Goal: Task Accomplishment & Management: Manage account settings

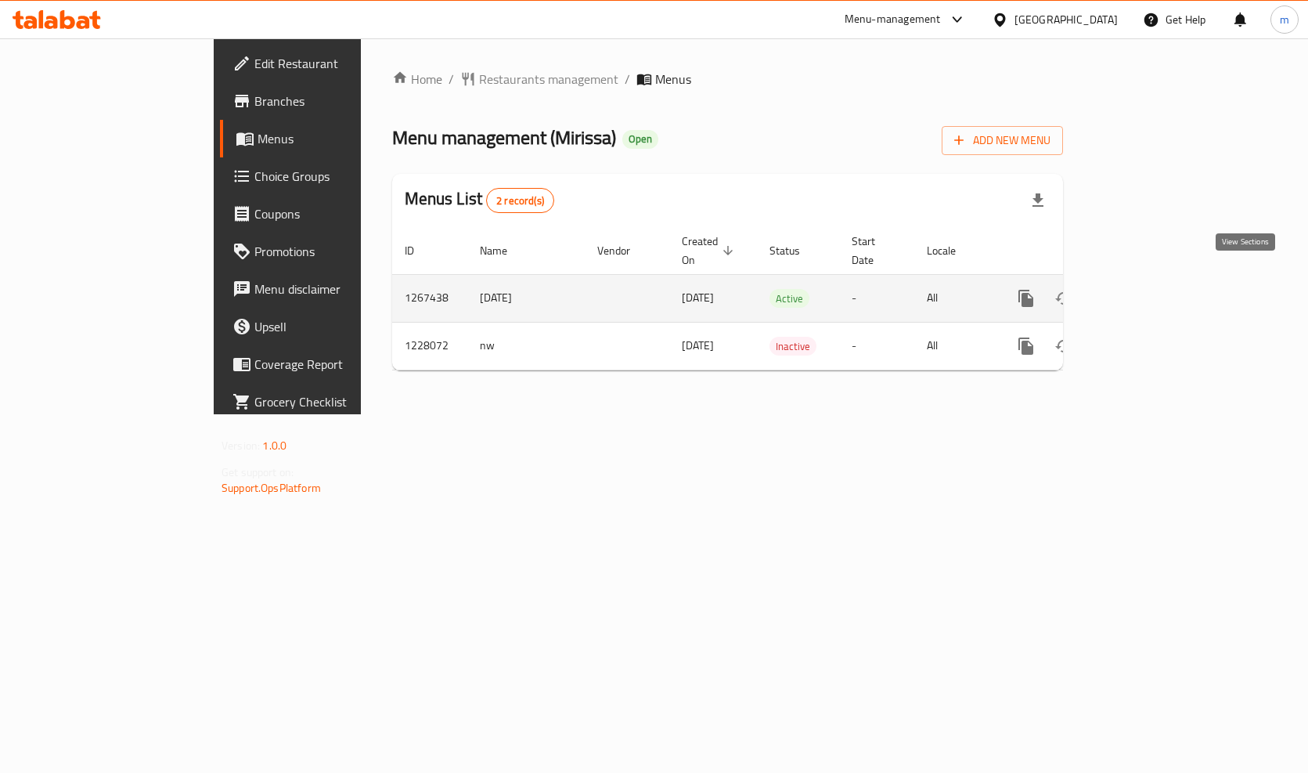
click at [1149, 289] on icon "enhanced table" at bounding box center [1139, 298] width 19 height 19
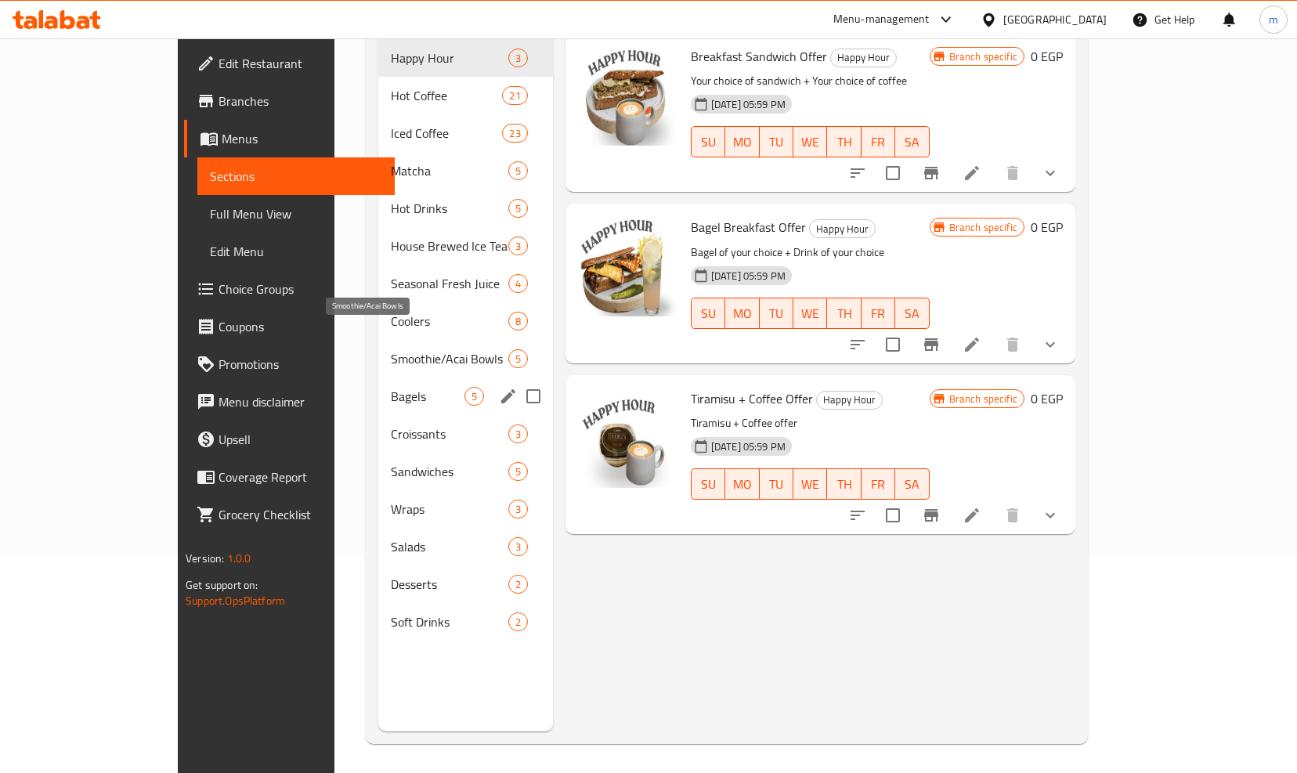
scroll to position [219, 0]
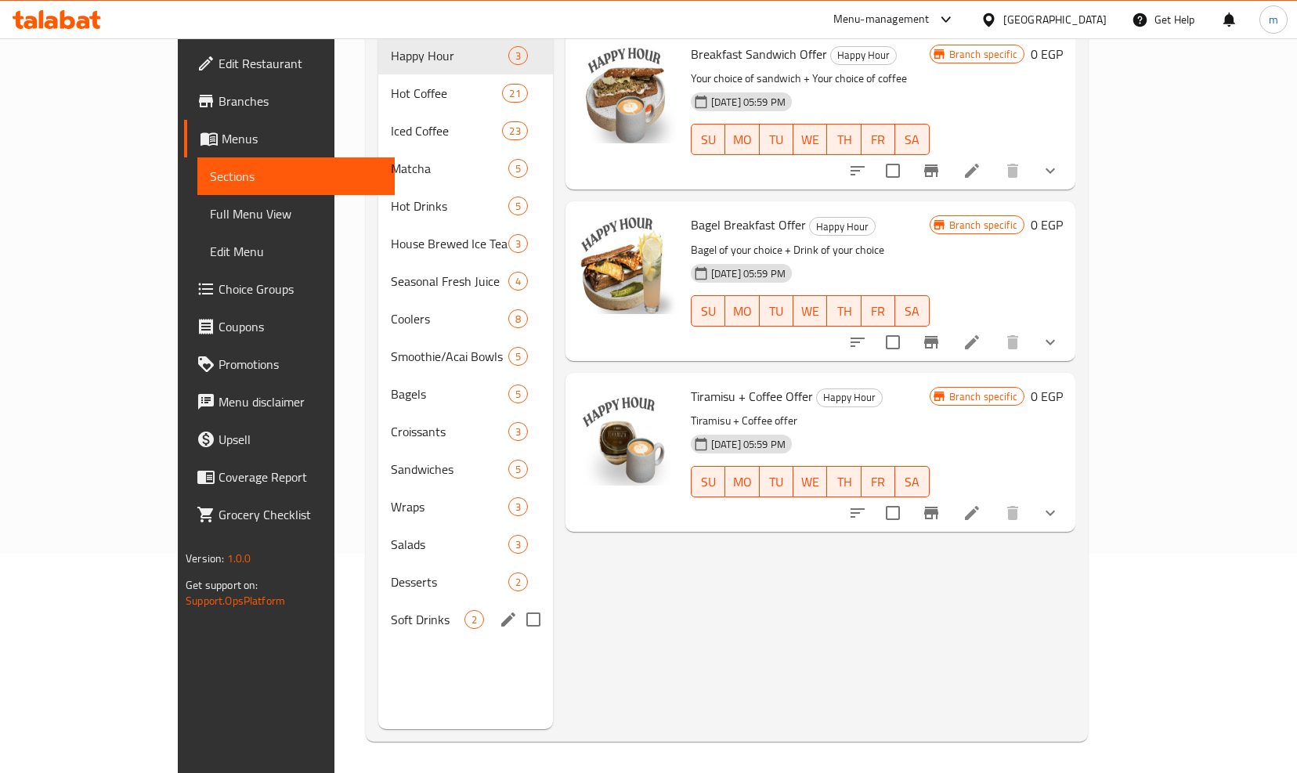
click at [378, 601] on div "Soft Drinks 2" at bounding box center [465, 620] width 174 height 38
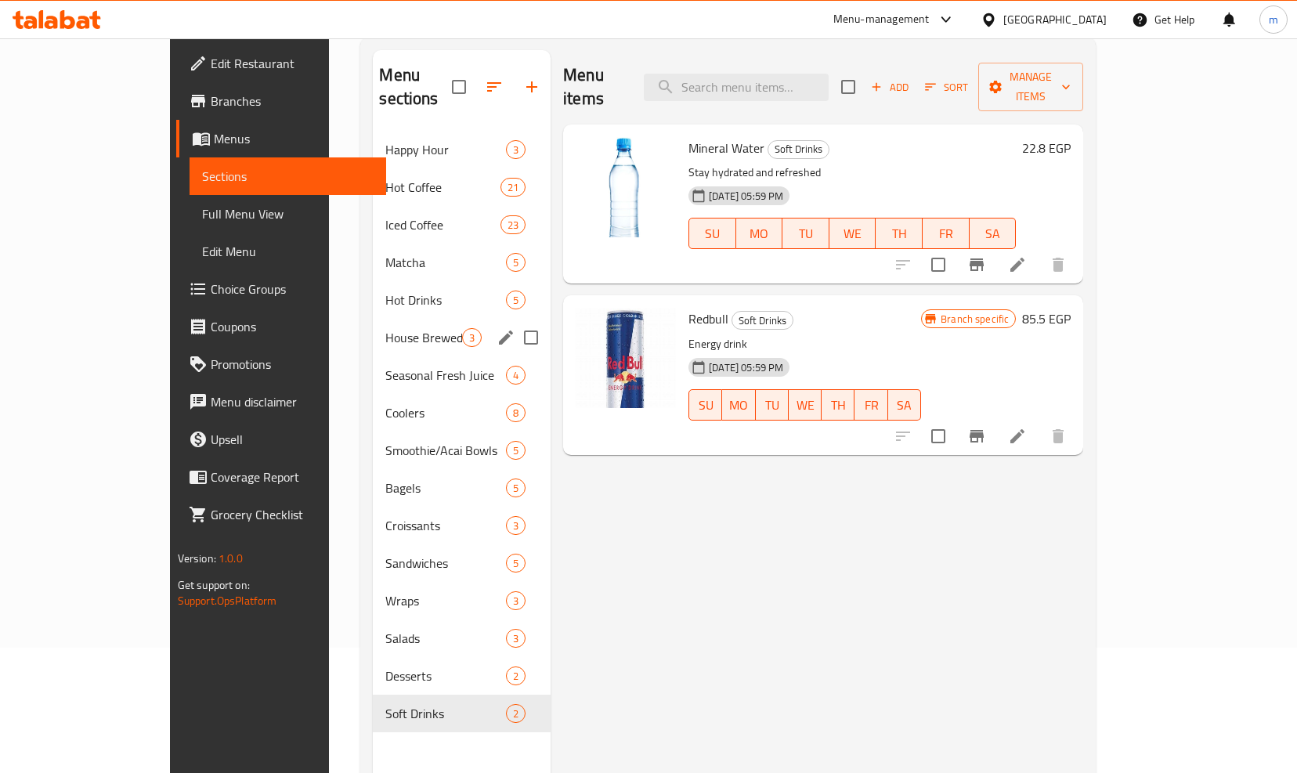
scroll to position [63, 0]
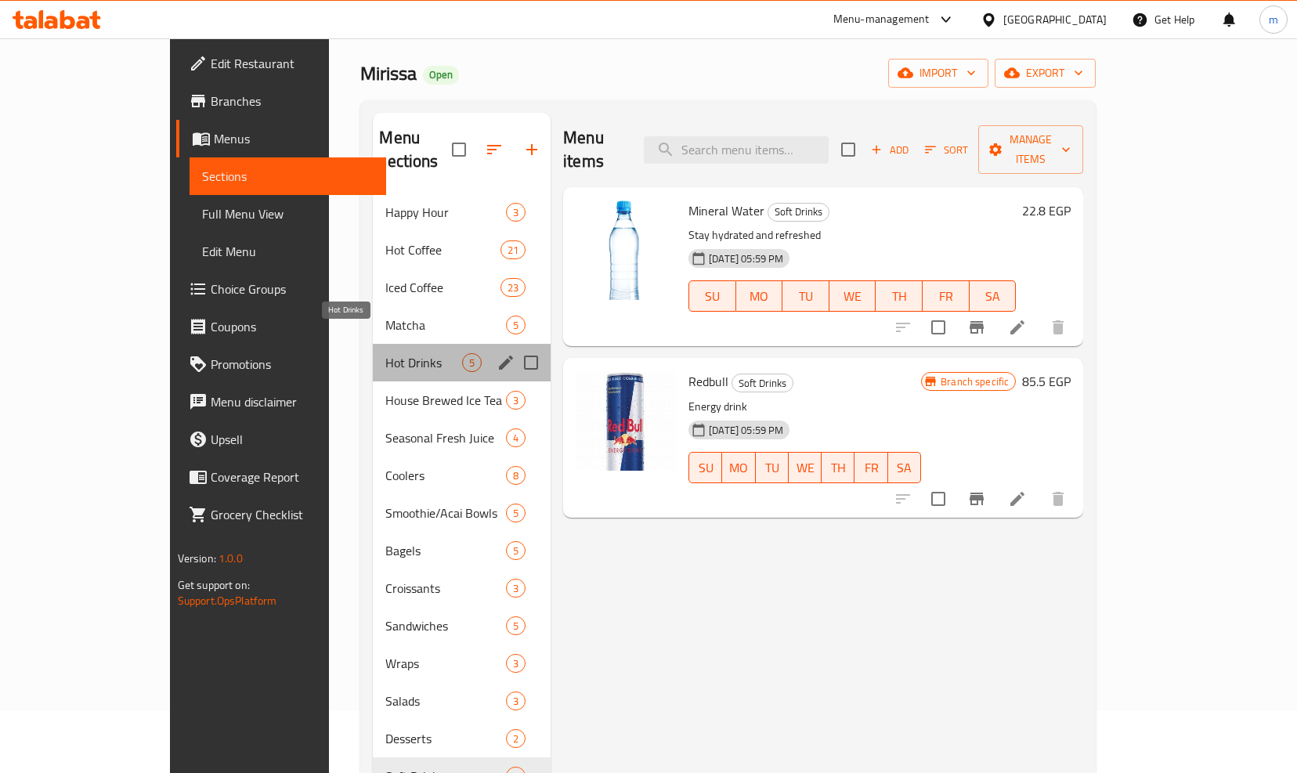
click at [385, 353] on span "Hot Drinks" at bounding box center [423, 362] width 77 height 19
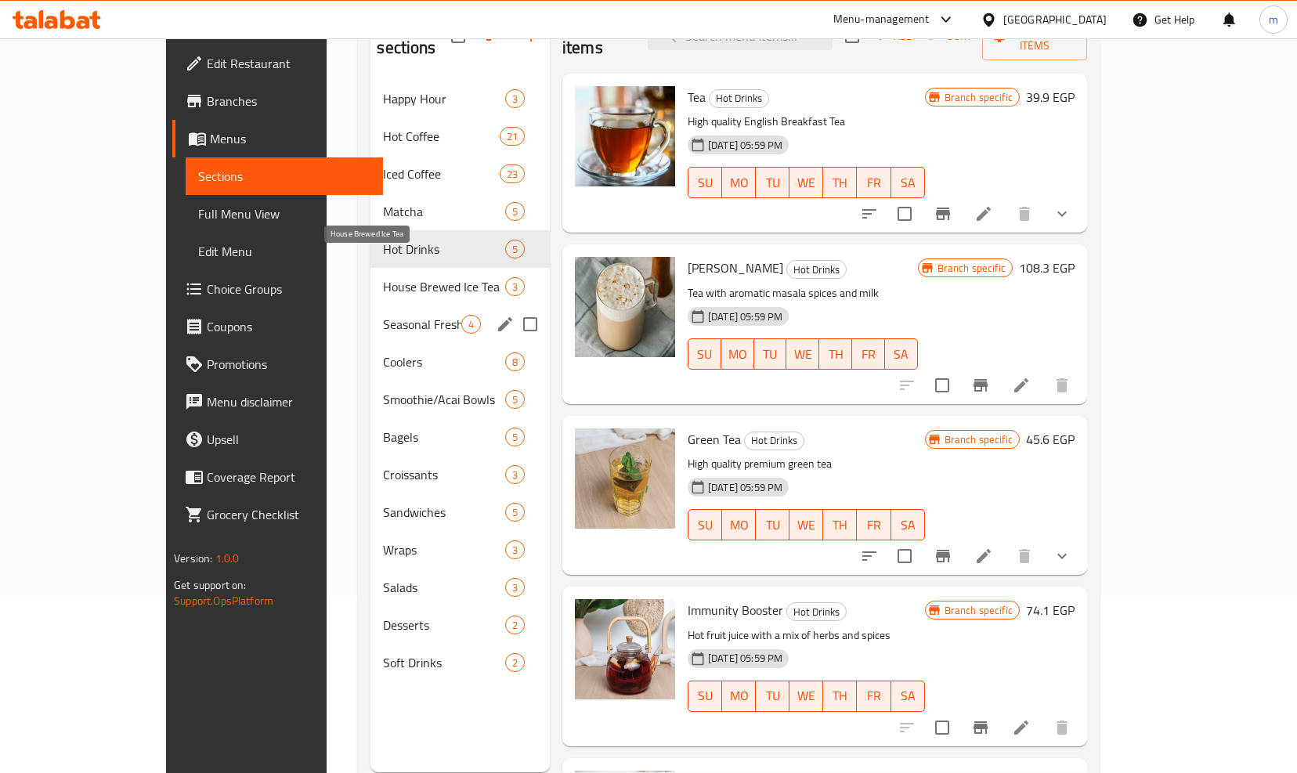
scroll to position [219, 0]
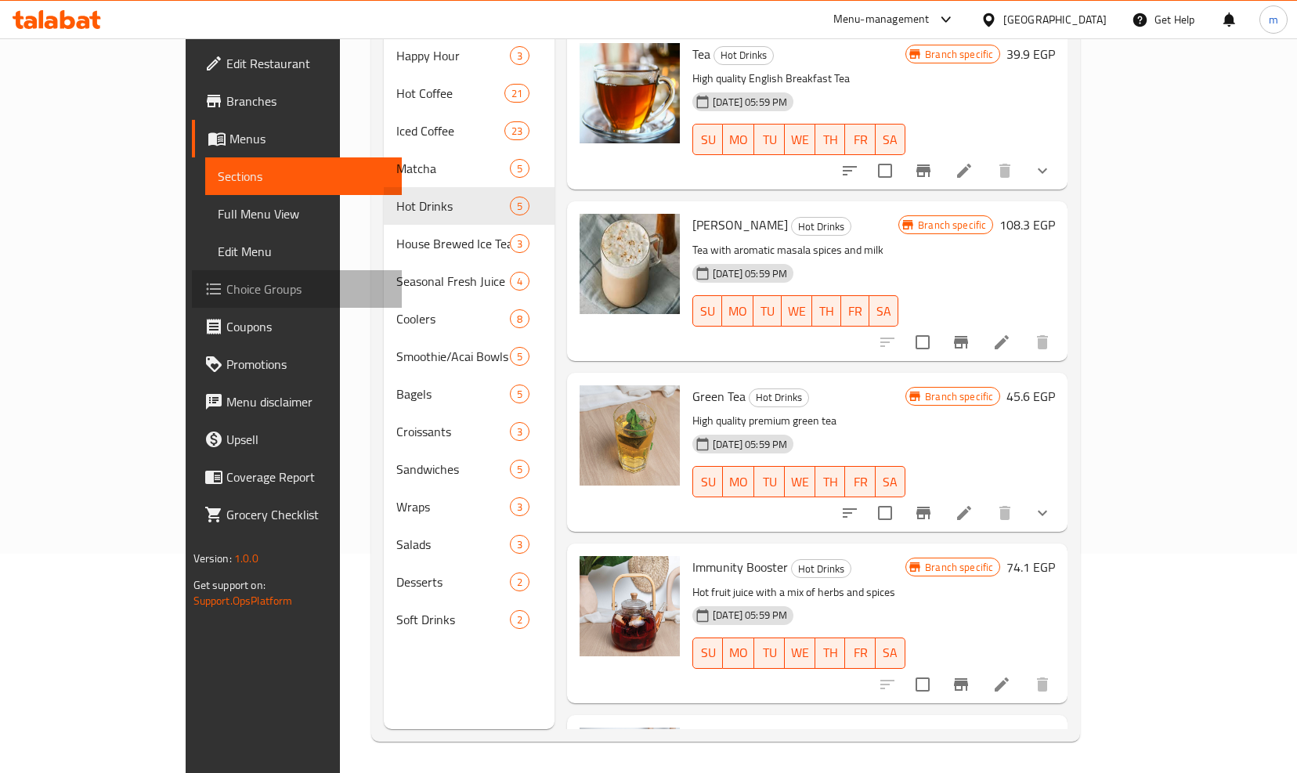
click at [226, 283] on span "Choice Groups" at bounding box center [308, 289] width 164 height 19
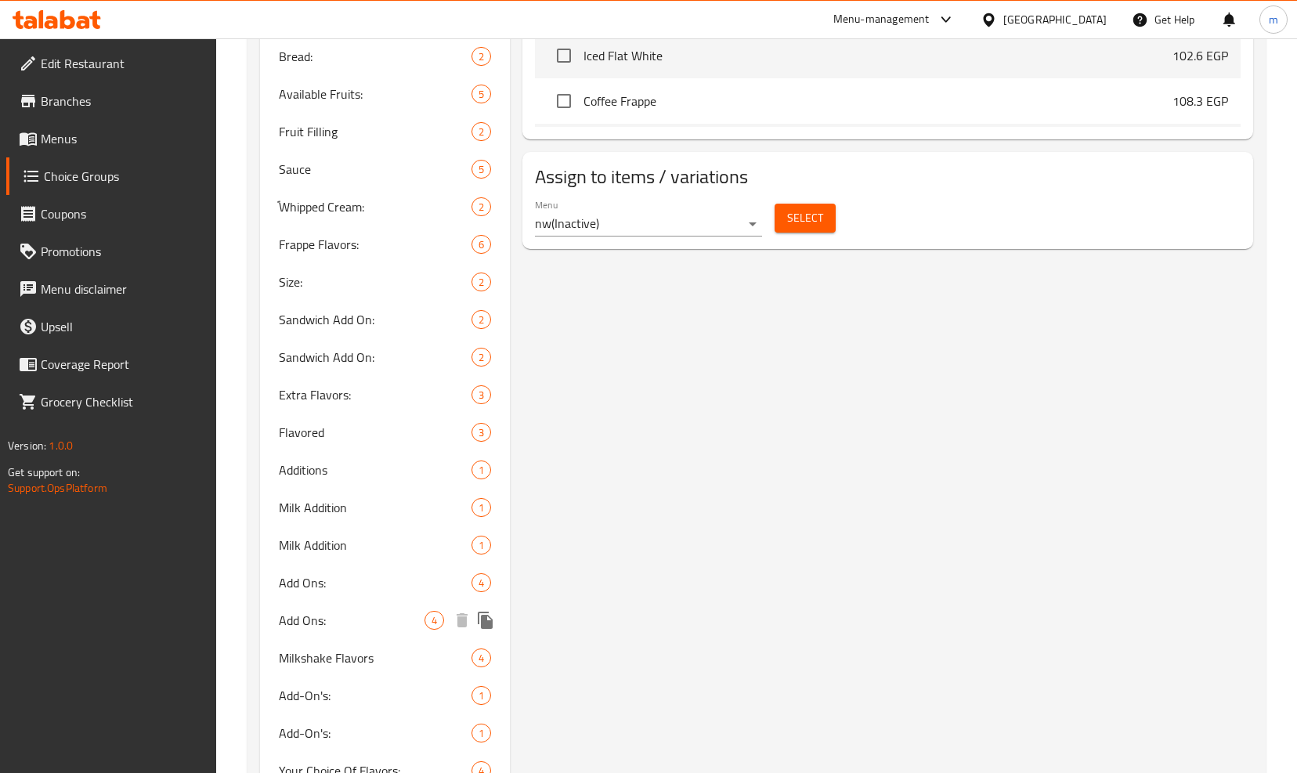
scroll to position [1206, 0]
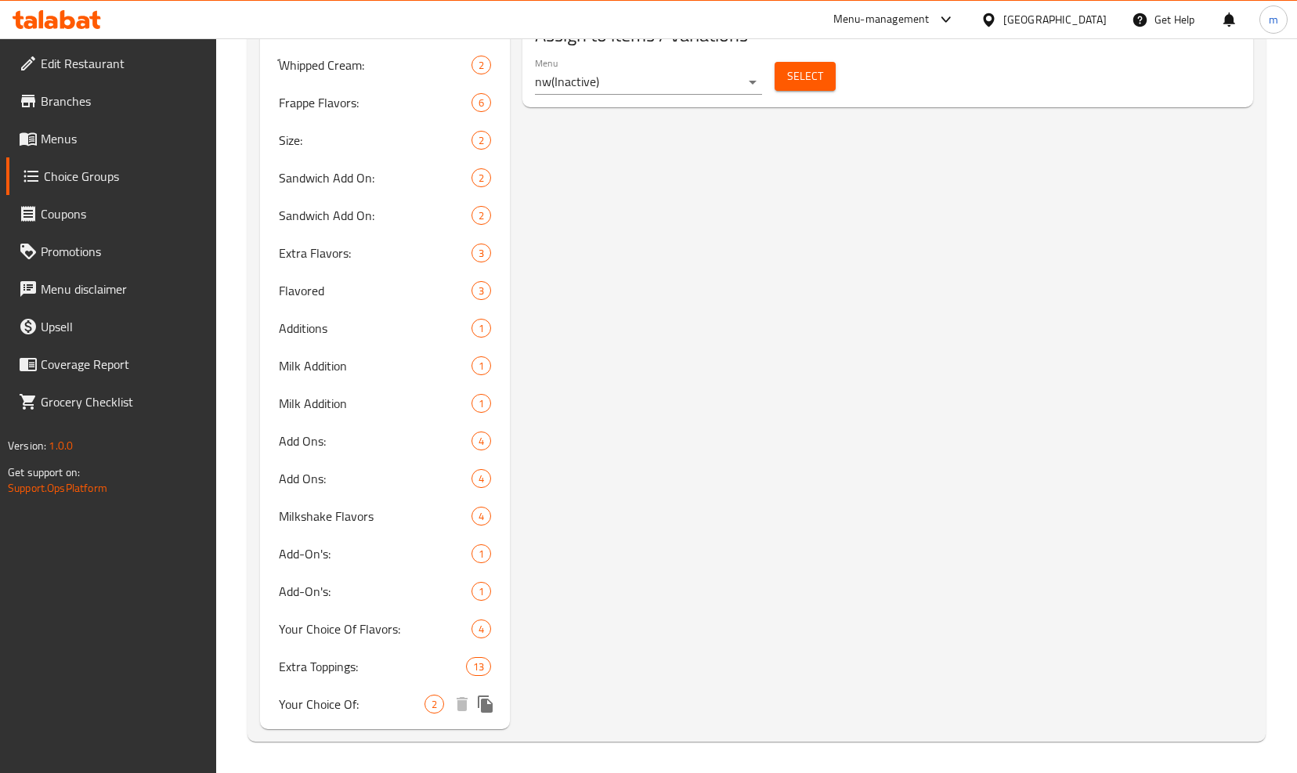
click at [364, 698] on span "Your Choice Of:" at bounding box center [352, 704] width 146 height 19
type input "Your Choice Of:"
type input "اختيارك من:"
type input "1"
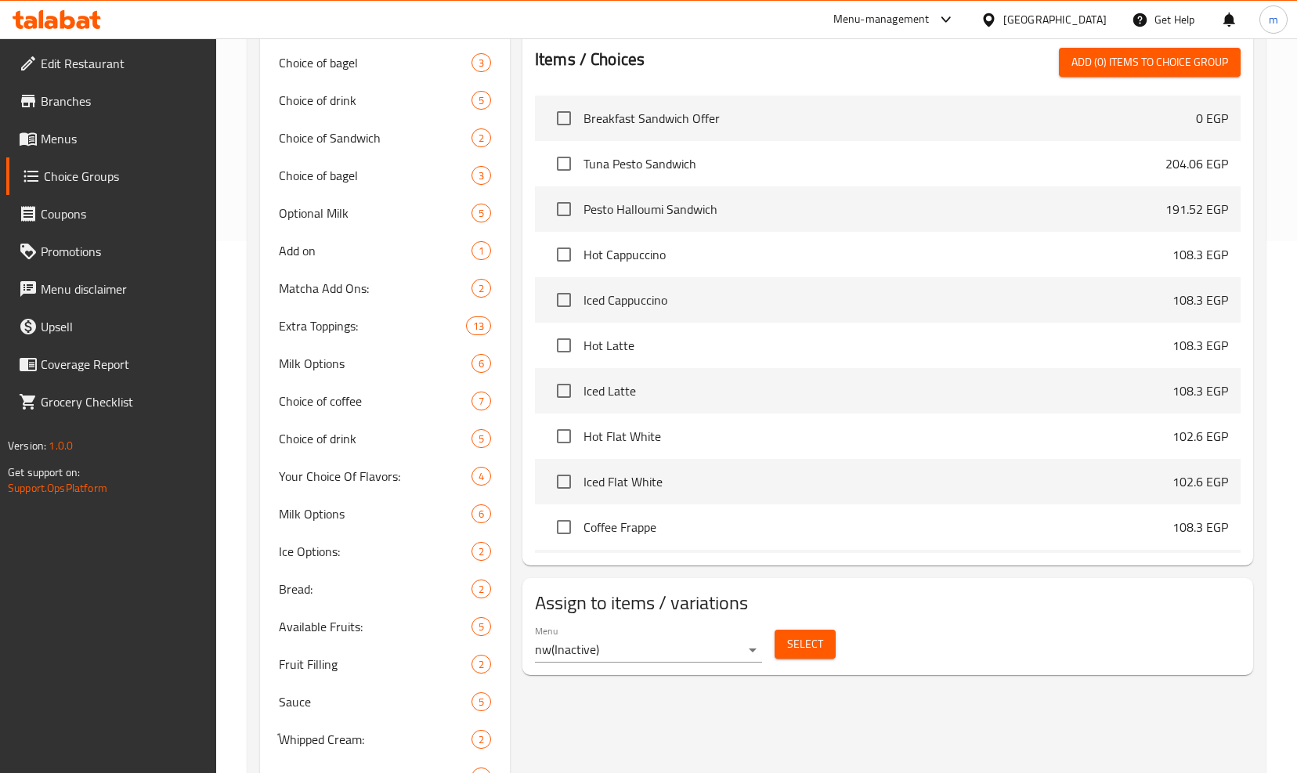
scroll to position [501, 0]
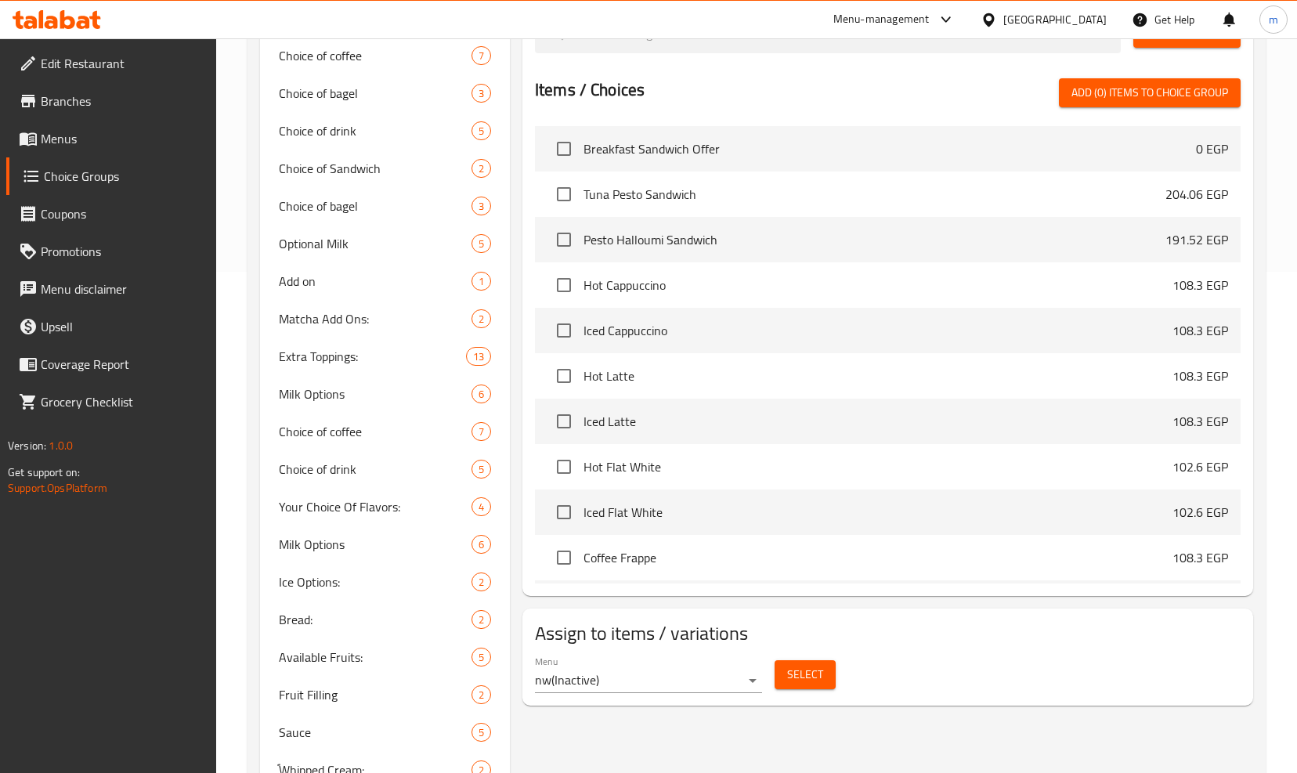
click at [789, 9] on div "Menu-management Egypt Get Help m" at bounding box center [648, 20] width 1297 height 38
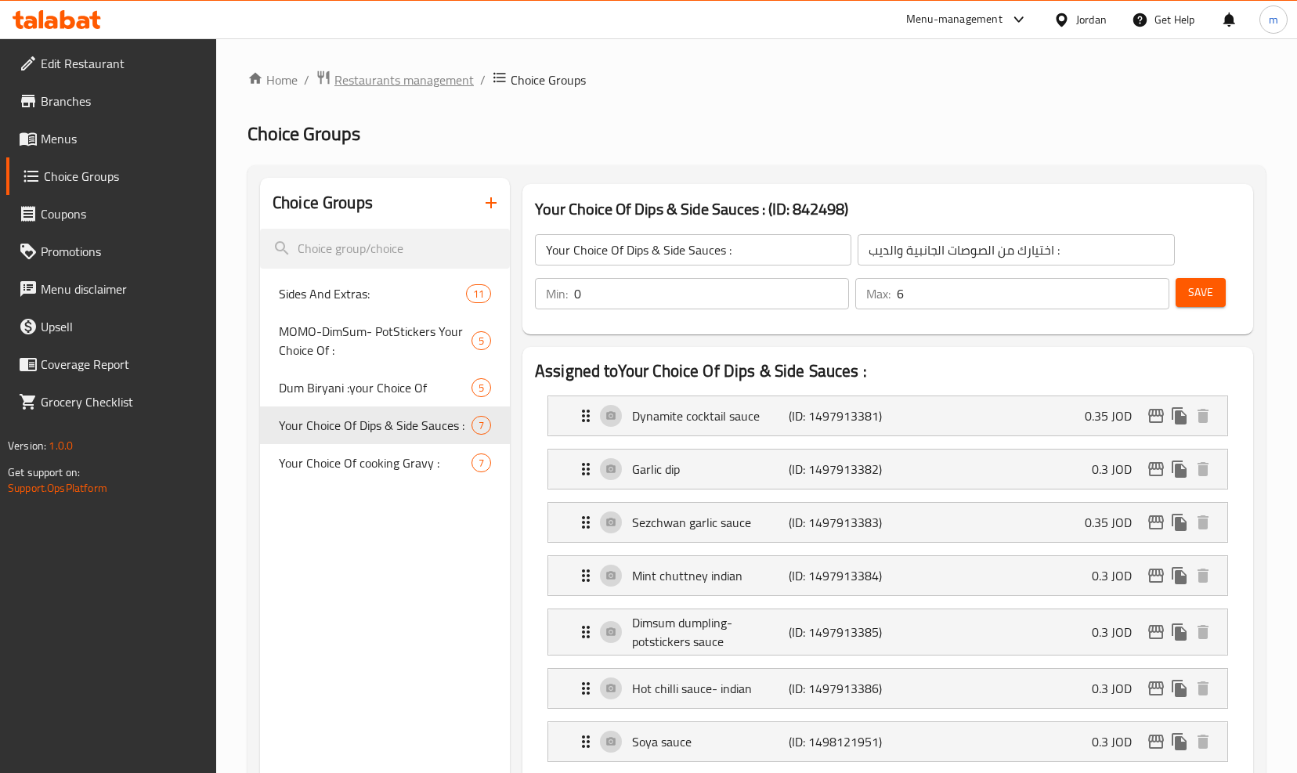
click at [385, 85] on span "Restaurants management" at bounding box center [403, 79] width 139 height 19
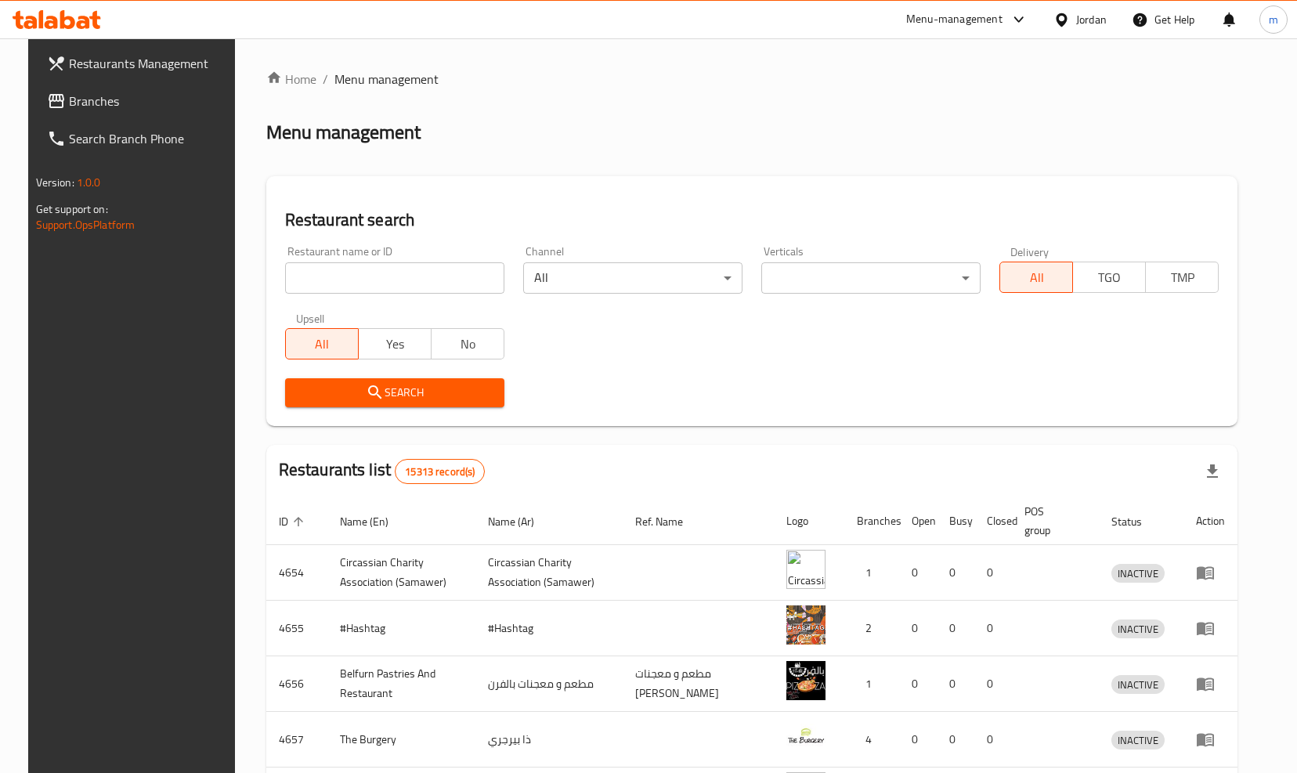
click at [75, 100] on span "Branches" at bounding box center [151, 101] width 164 height 19
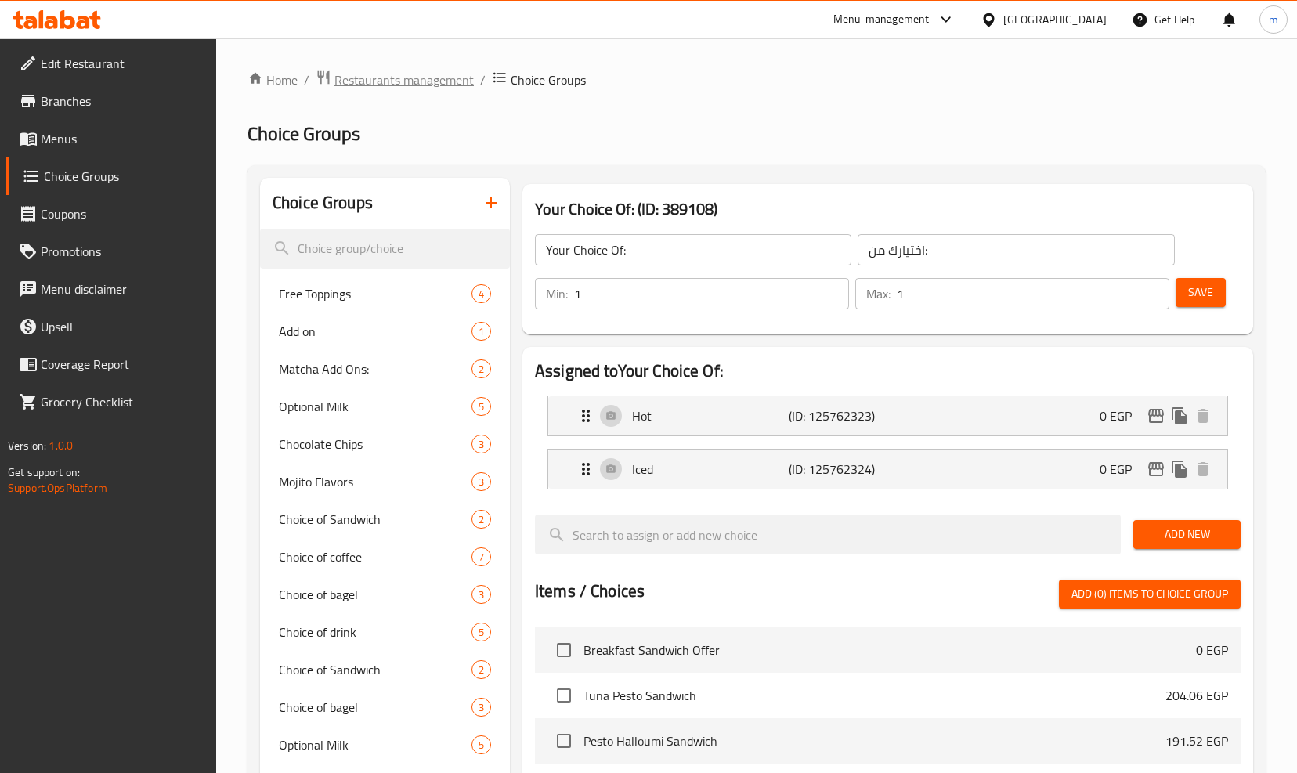
click at [435, 75] on span "Restaurants management" at bounding box center [403, 79] width 139 height 19
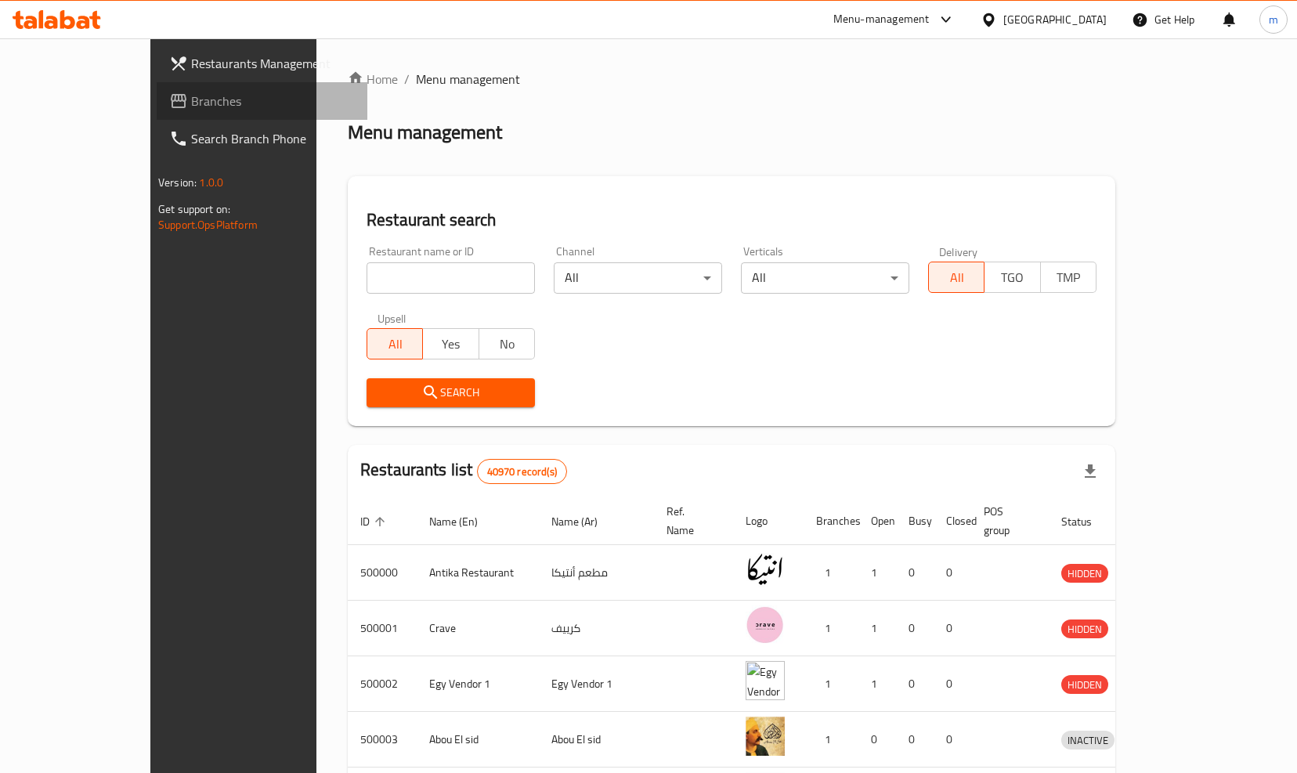
click at [191, 103] on span "Branches" at bounding box center [273, 101] width 164 height 19
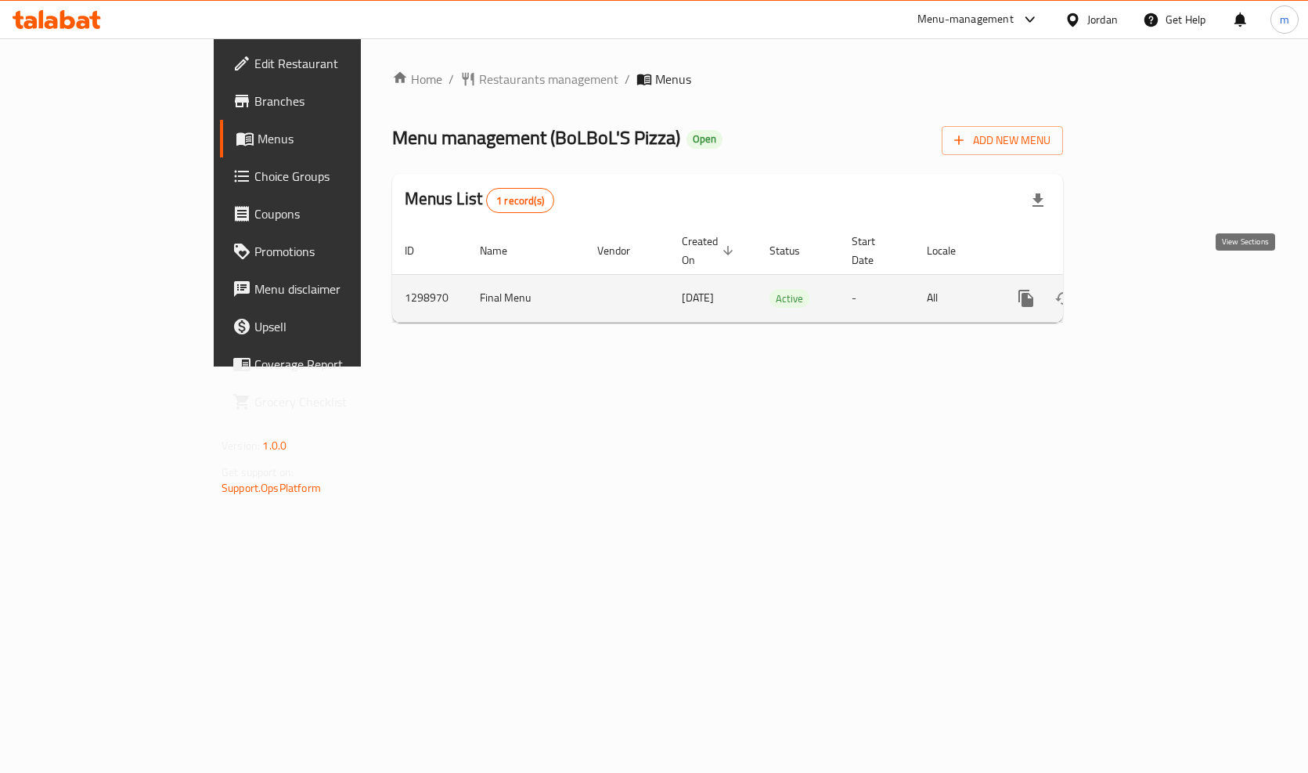
click at [1149, 289] on icon "enhanced table" at bounding box center [1139, 298] width 19 height 19
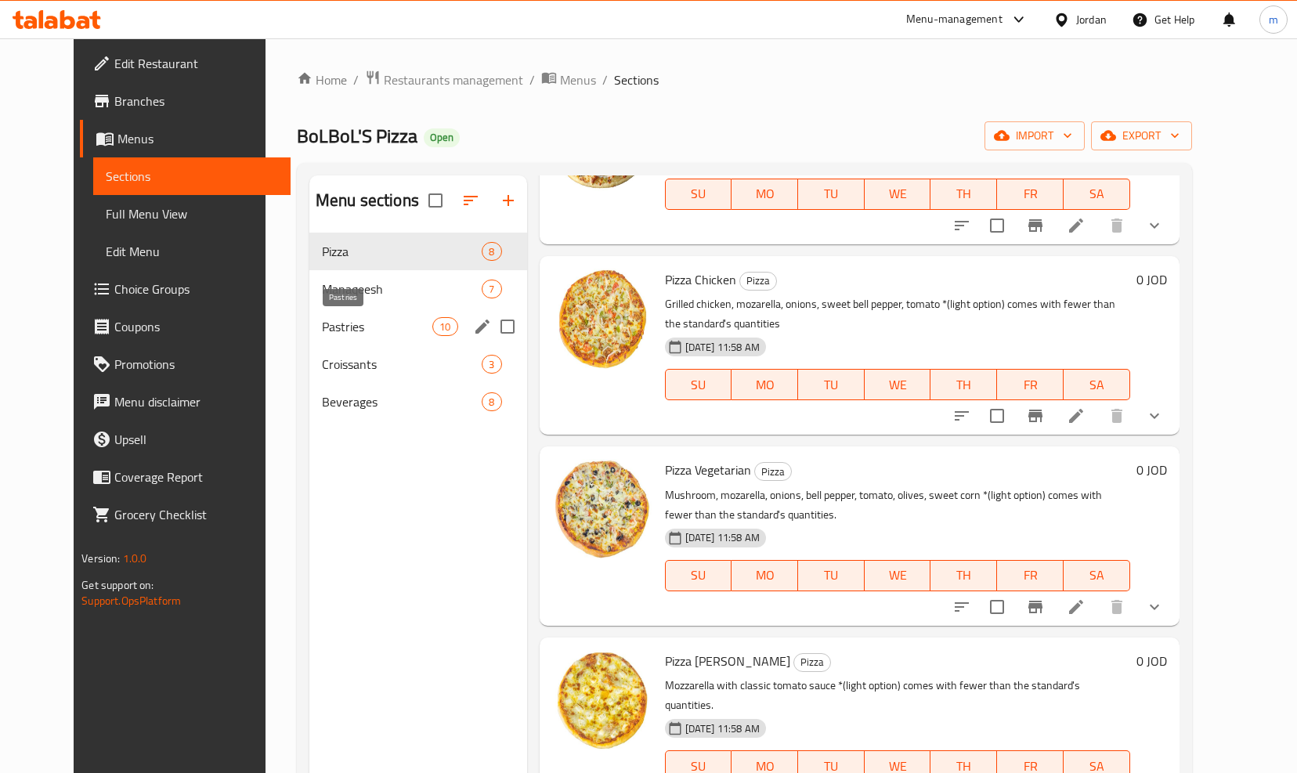
click at [322, 319] on span "Pastries" at bounding box center [377, 326] width 110 height 19
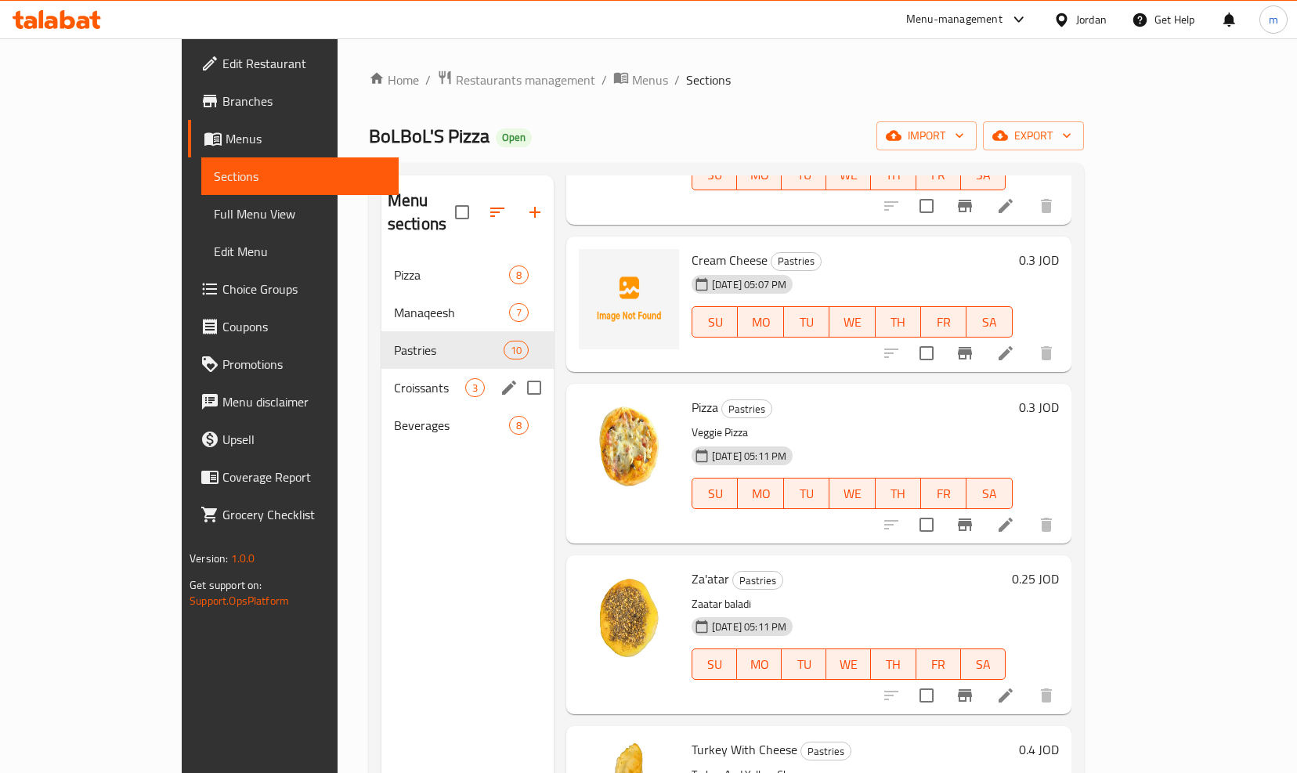
click at [394, 378] on span "Croissants" at bounding box center [429, 387] width 71 height 19
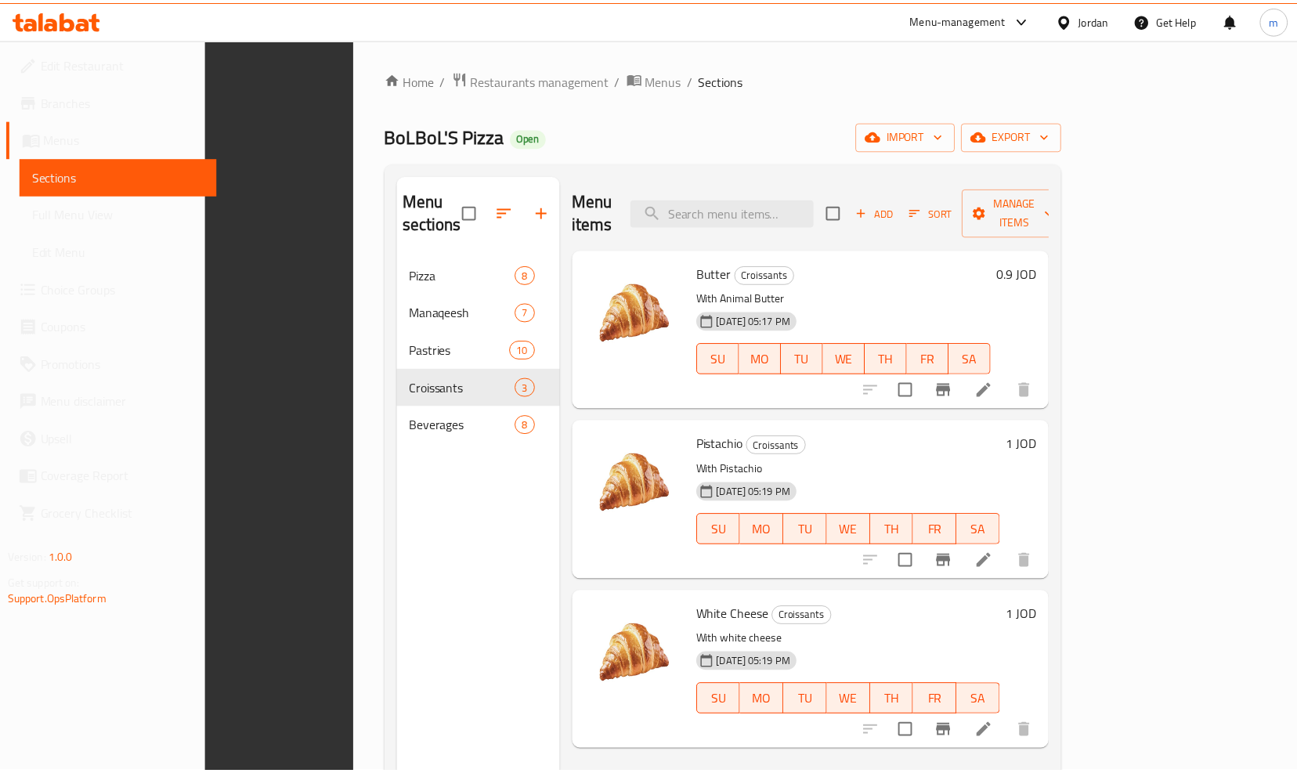
scroll to position [219, 0]
